Goal: Navigation & Orientation: Find specific page/section

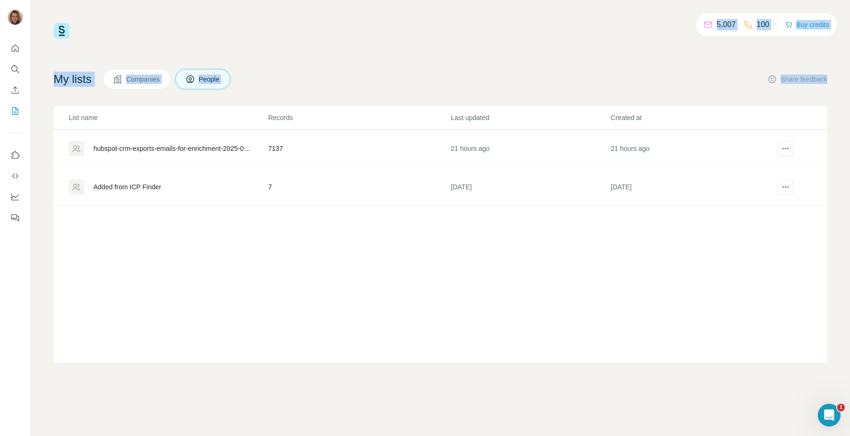
drag, startPoint x: 709, startPoint y: 25, endPoint x: 535, endPoint y: 194, distance: 243.1
click at [566, 158] on div "5,007 100 Buy credits My lists Companies People Share feedback List name Record…" at bounding box center [440, 192] width 773 height 339
click at [613, 33] on div "5,007 100 Buy credits" at bounding box center [440, 31] width 773 height 16
drag, startPoint x: 618, startPoint y: 33, endPoint x: 840, endPoint y: 37, distance: 221.9
click at [840, 37] on div "5,007 100 Buy credits My lists Companies People Share feedback List name Record…" at bounding box center [440, 218] width 819 height 436
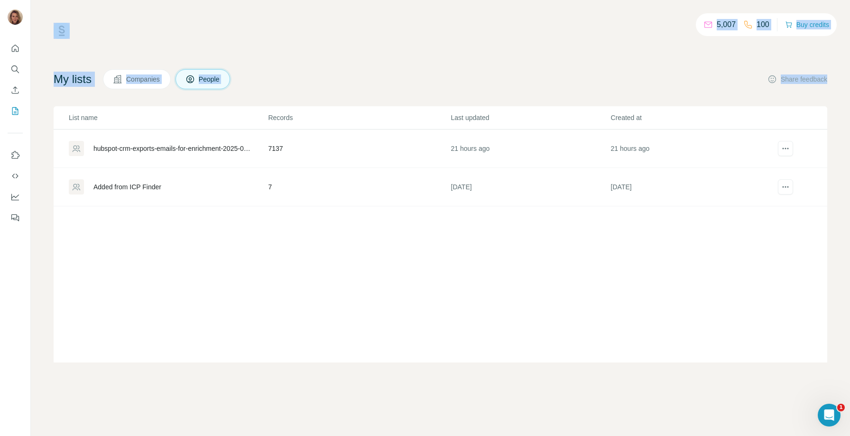
drag, startPoint x: 839, startPoint y: 35, endPoint x: 836, endPoint y: 54, distance: 19.2
click at [836, 54] on div "5,007 100 Buy credits My lists Companies People Share feedback List name Record…" at bounding box center [440, 218] width 819 height 436
click at [836, 51] on div "5,007 100 Buy credits My lists Companies People Share feedback List name Record…" at bounding box center [440, 218] width 819 height 436
drag, startPoint x: 836, startPoint y: 51, endPoint x: 711, endPoint y: 24, distance: 128.1
click at [711, 25] on div "5,007 100 Buy credits My lists Companies People Share feedback List name Record…" at bounding box center [440, 218] width 819 height 436
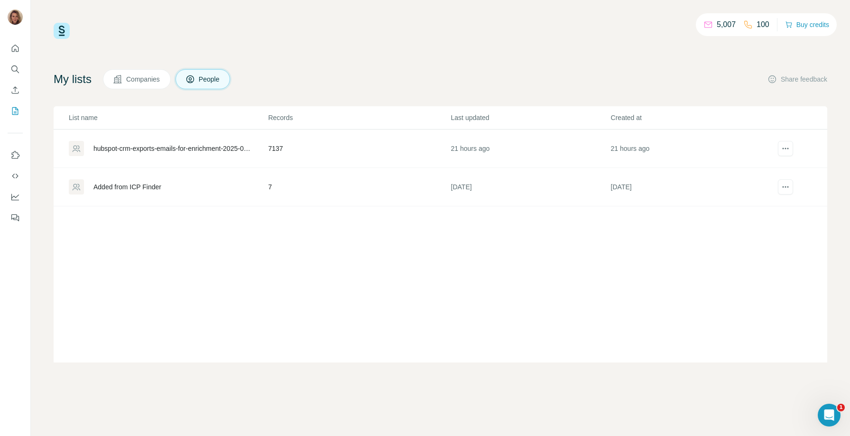
click at [546, 33] on div "5,007 100 Buy credits" at bounding box center [440, 31] width 773 height 16
click at [14, 48] on icon "Quick start" at bounding box center [14, 48] width 9 height 9
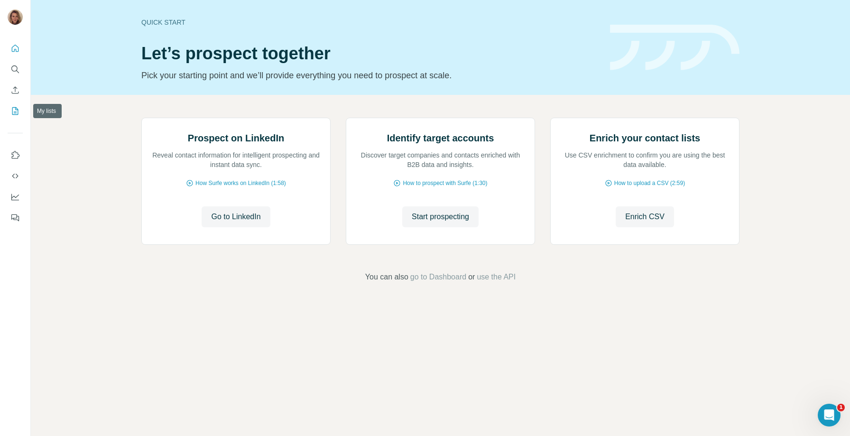
click at [11, 115] on icon "My lists" at bounding box center [14, 110] width 9 height 9
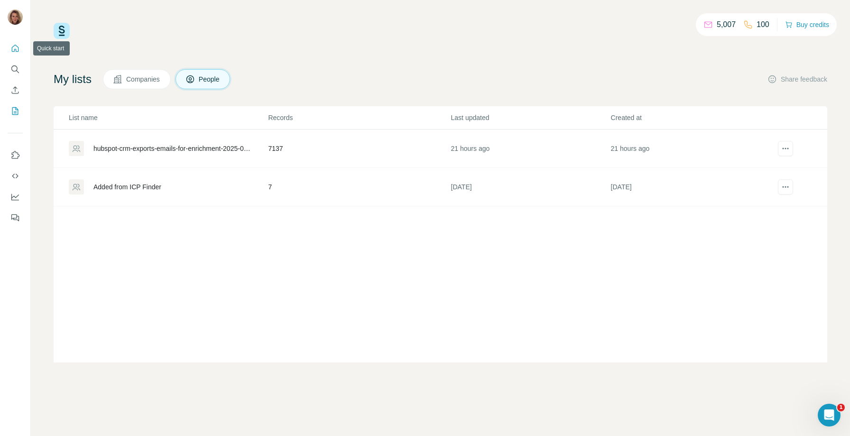
click at [10, 46] on button "Quick start" at bounding box center [15, 48] width 15 height 17
